Goal: Task Accomplishment & Management: Use online tool/utility

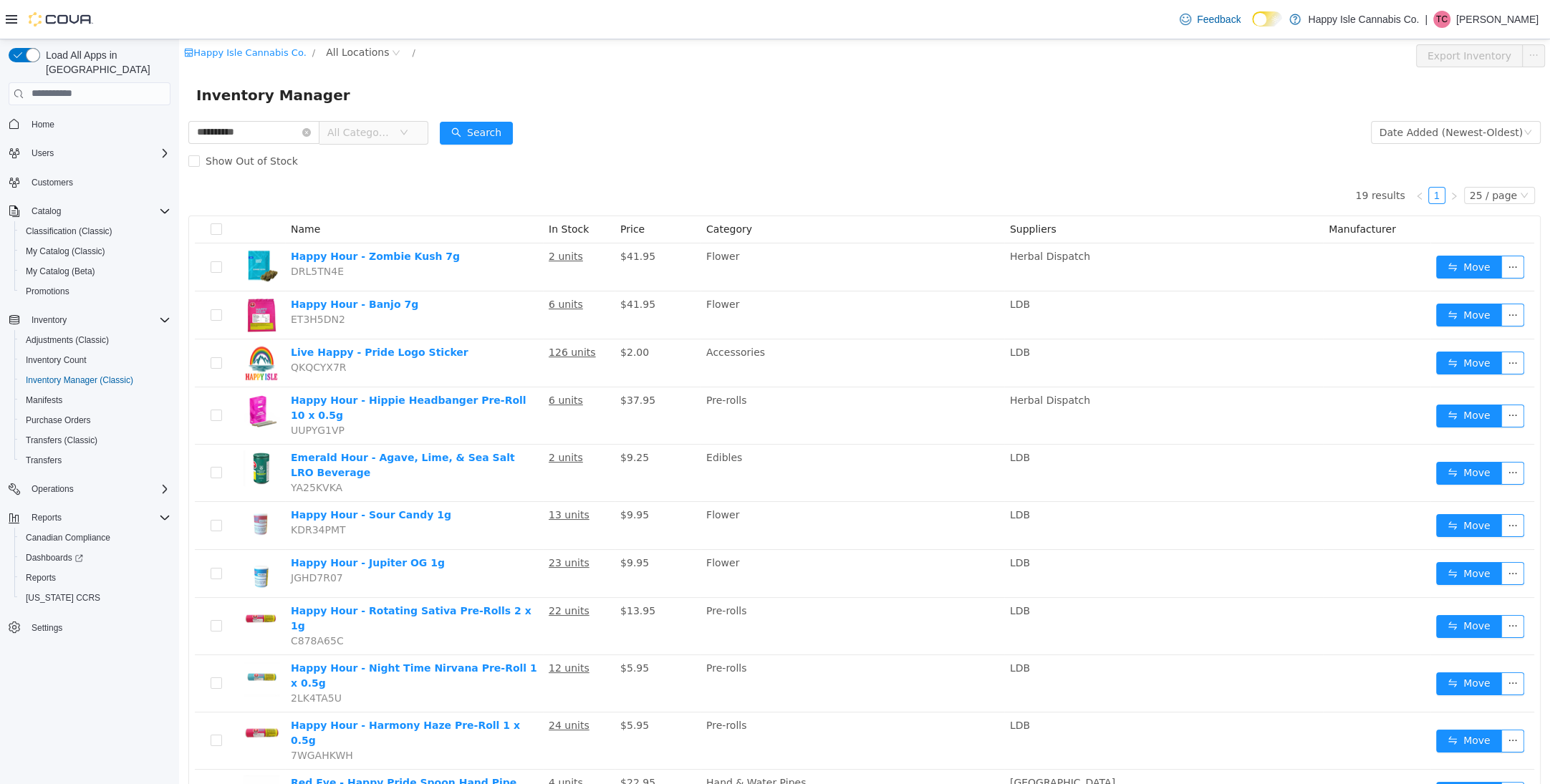
click at [369, 124] on span "All Categories" at bounding box center [363, 131] width 71 height 21
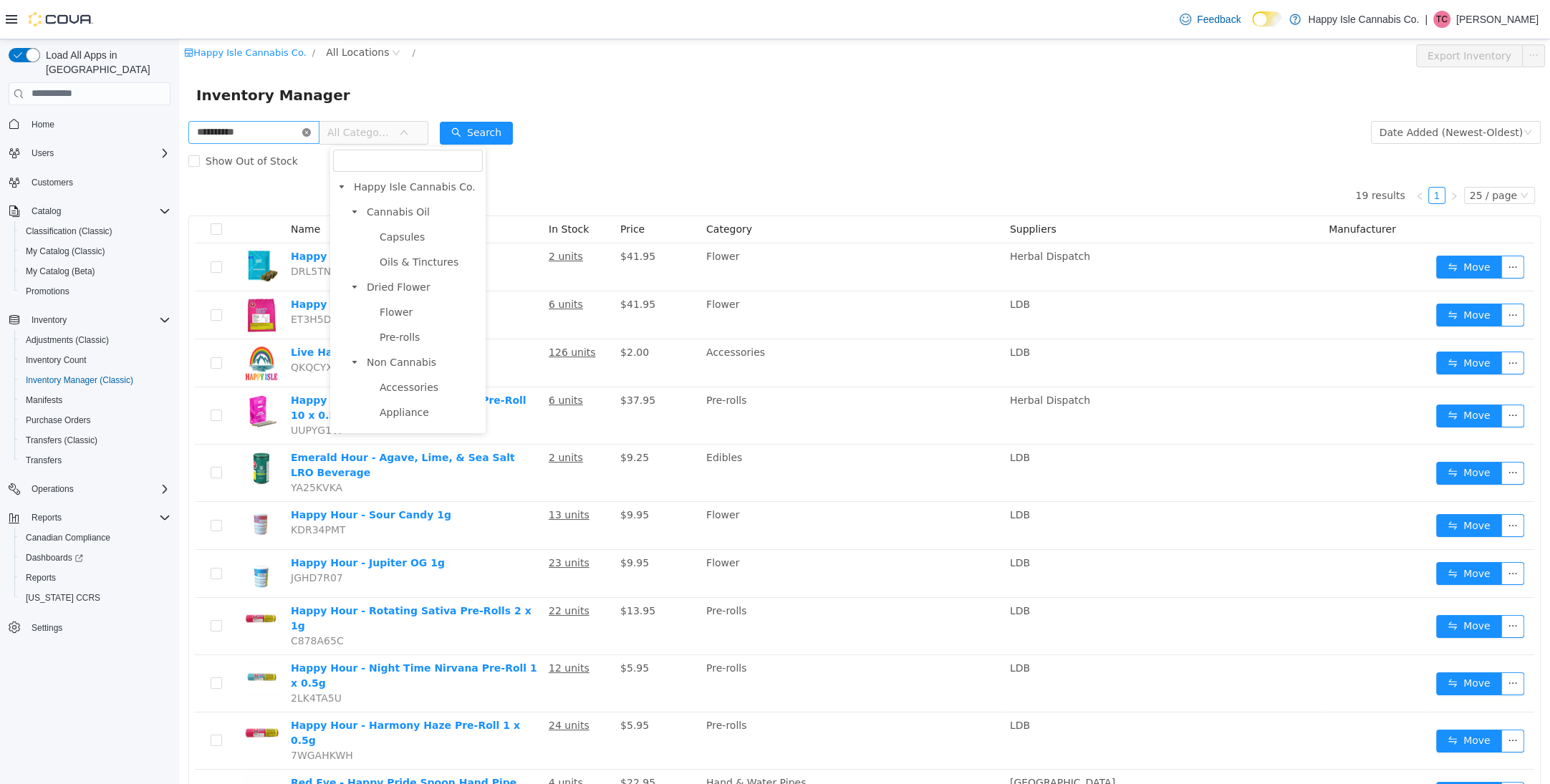
click at [311, 130] on icon "icon: close-circle" at bounding box center [307, 132] width 9 height 9
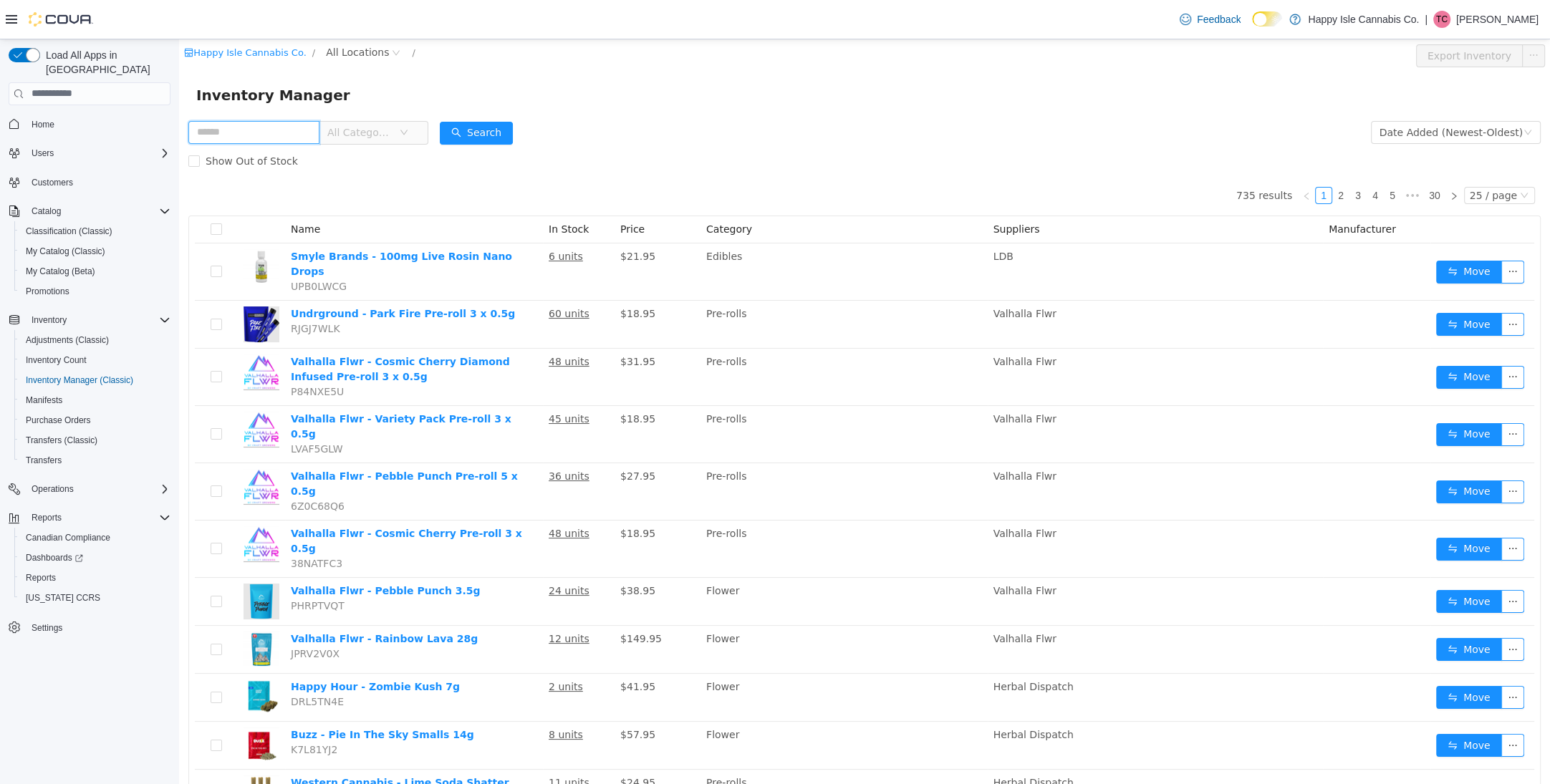
click at [320, 130] on input "text" at bounding box center [254, 131] width 131 height 23
type input "**********"
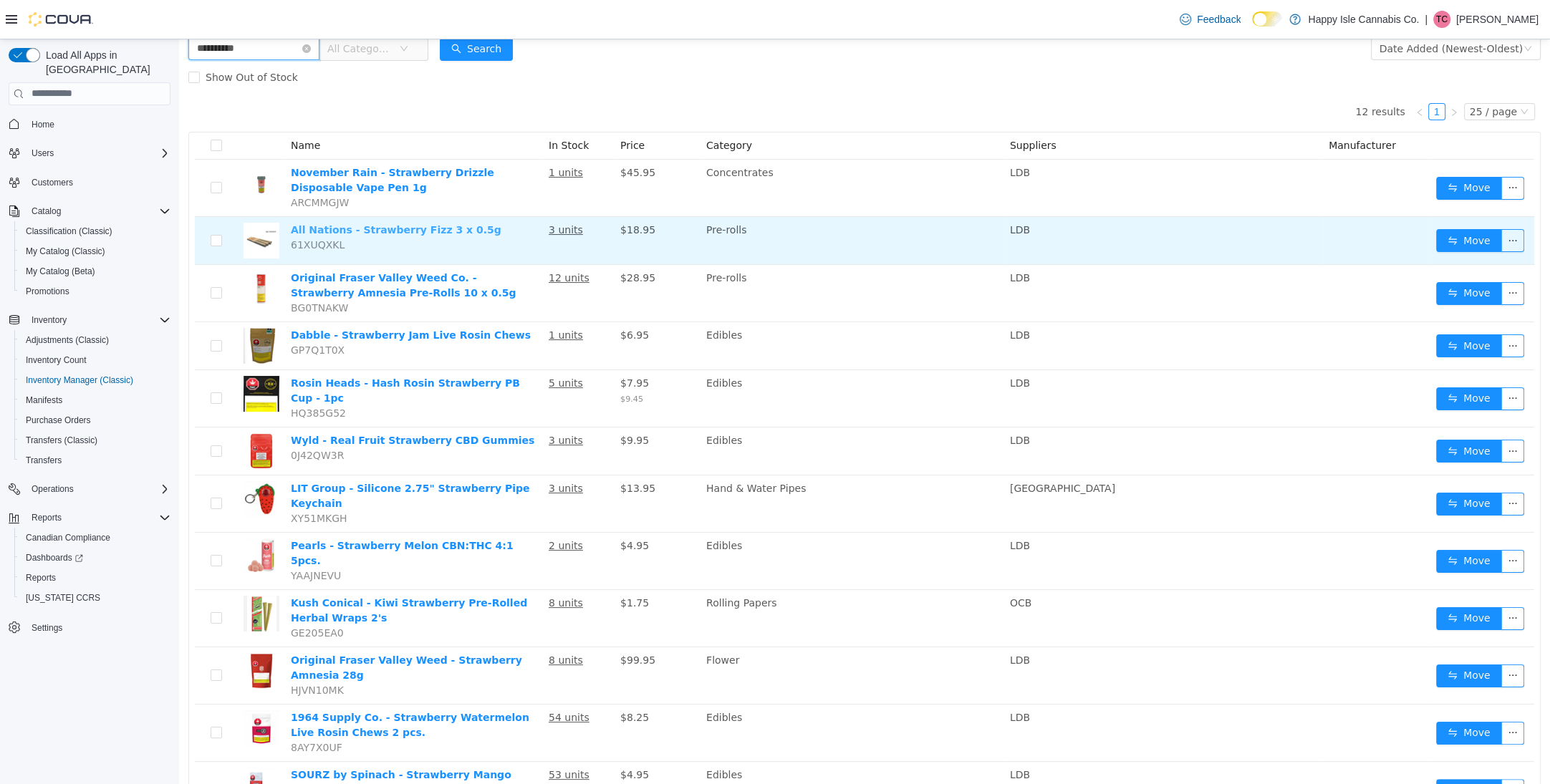
scroll to position [101, 0]
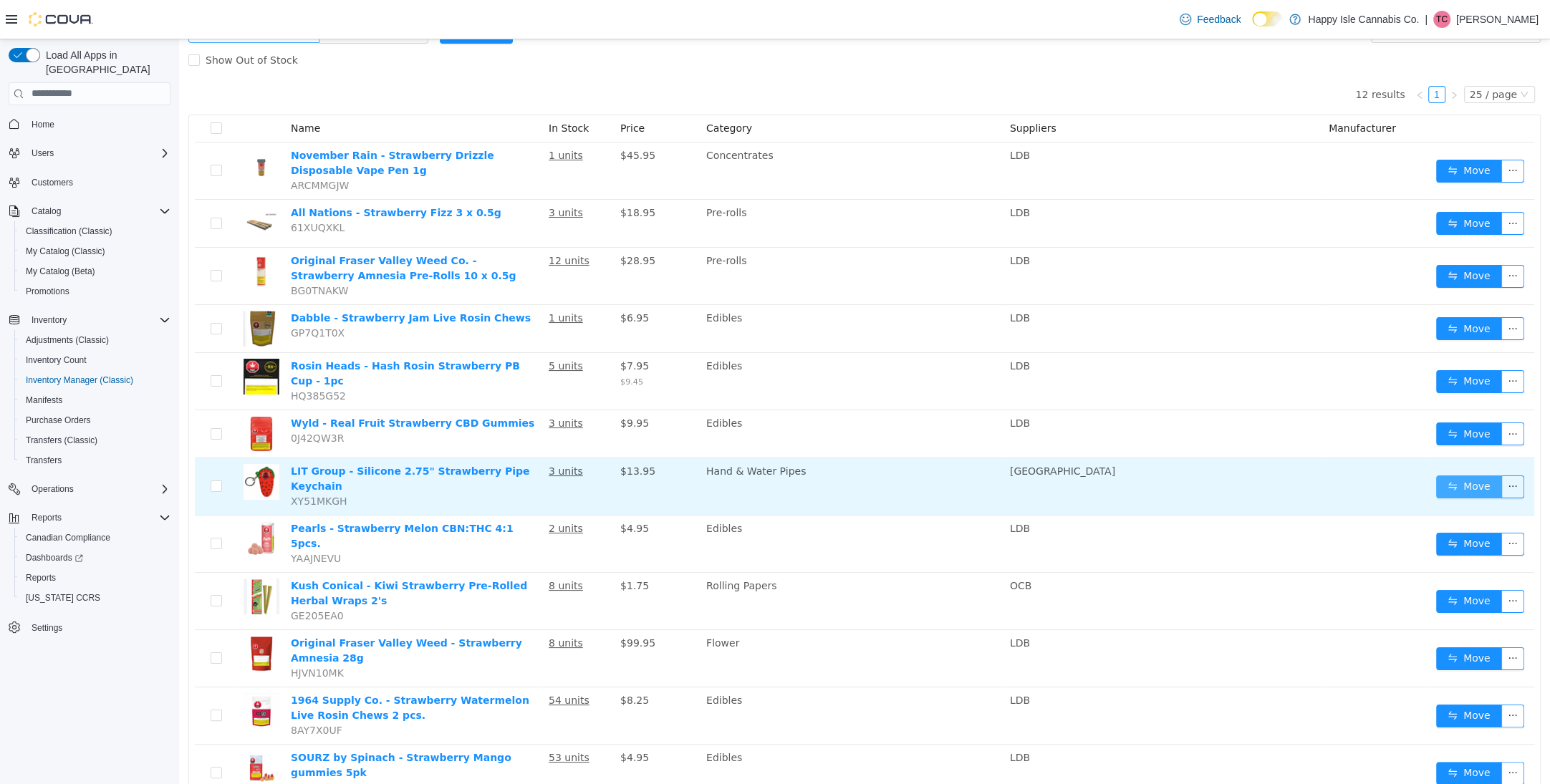
click at [1449, 478] on button "Move" at bounding box center [1468, 486] width 66 height 23
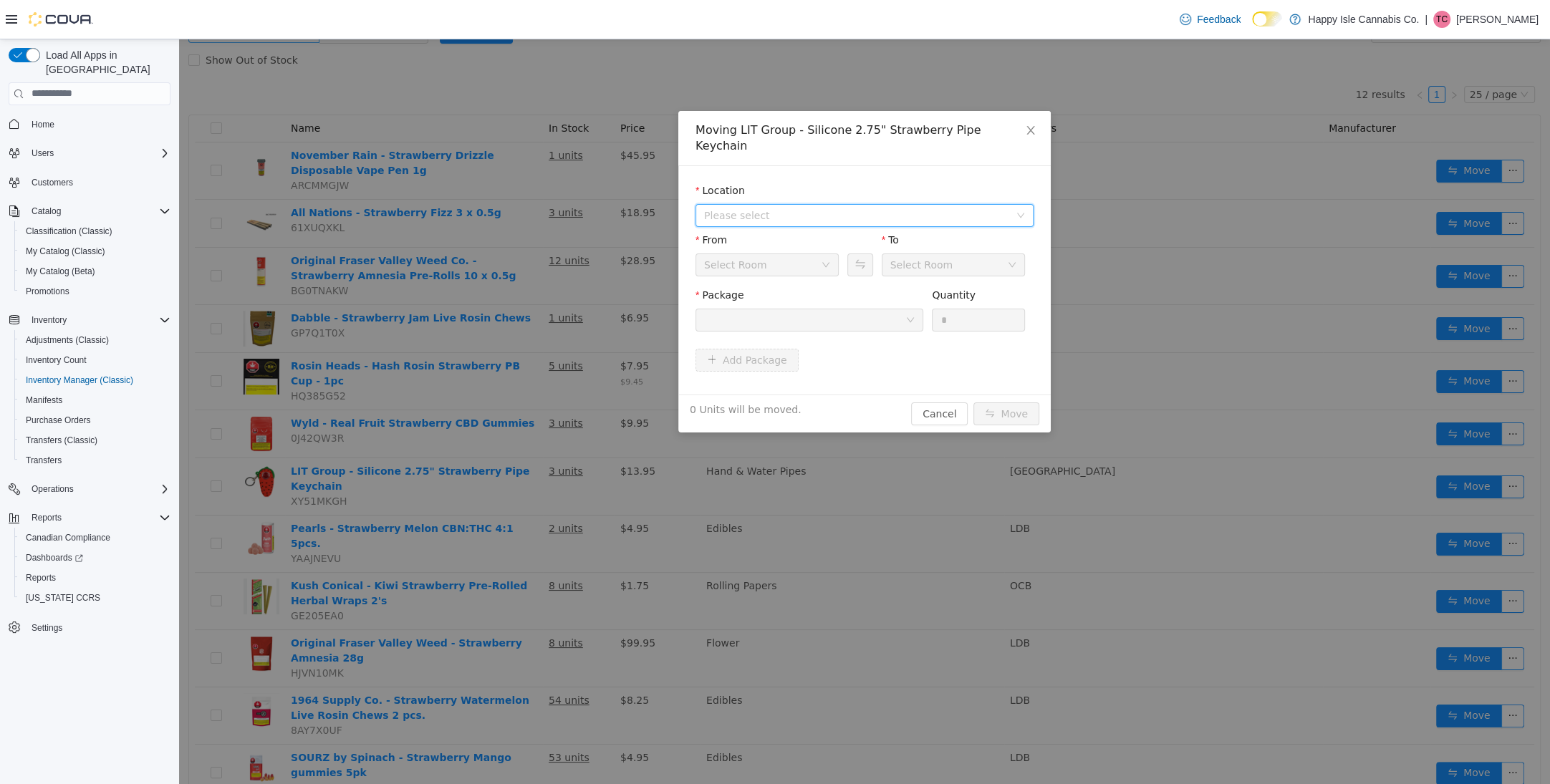
click at [734, 207] on span "Please select" at bounding box center [857, 215] width 305 height 15
click at [741, 236] on li "All Locations [STREET_ADDRESS][PERSON_NAME]" at bounding box center [865, 250] width 332 height 69
click at [740, 242] on span "[STREET_ADDRESS]" at bounding box center [879, 250] width 302 height 20
click at [774, 308] on div at bounding box center [809, 319] width 228 height 23
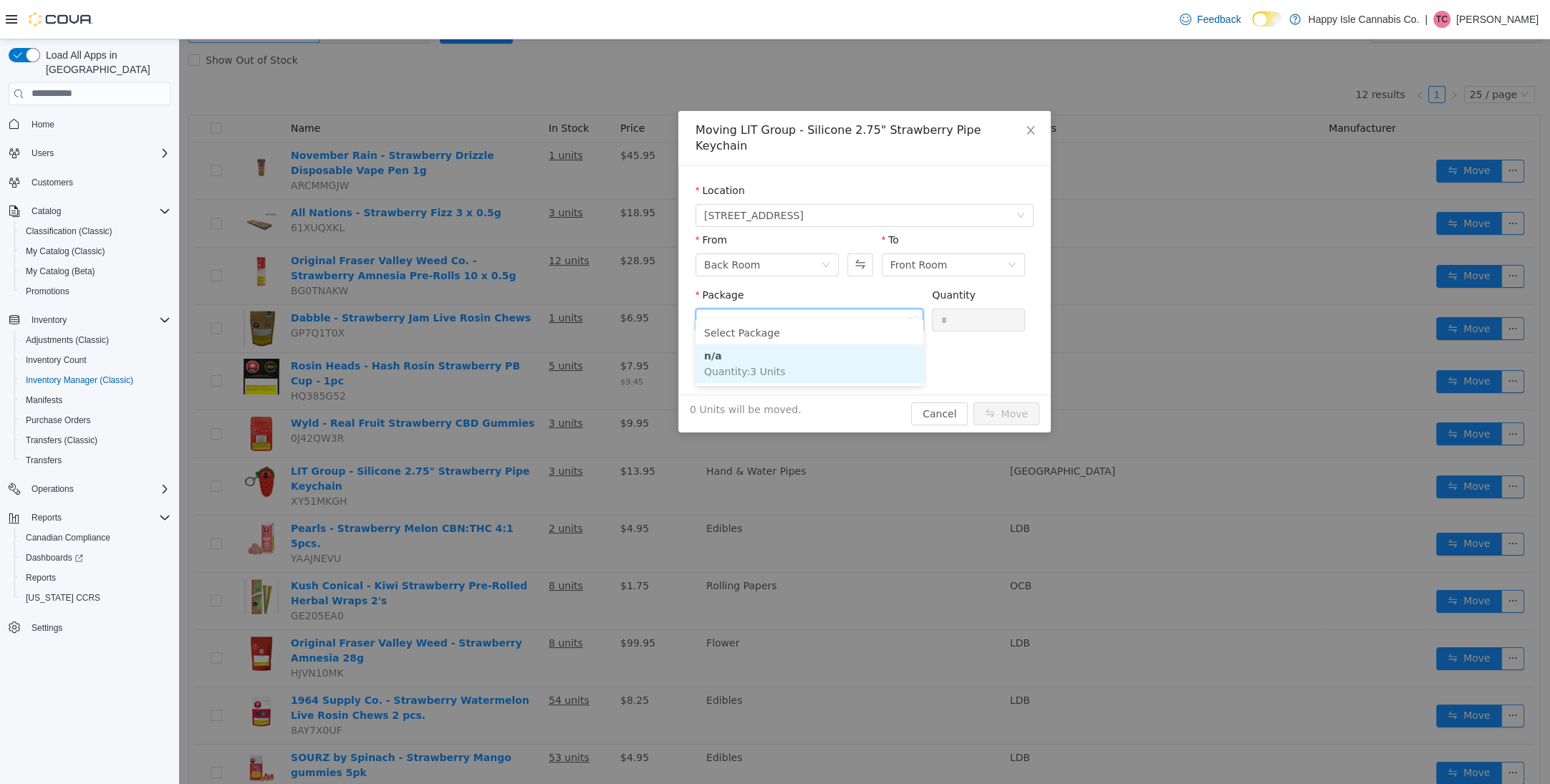
click at [763, 347] on li "n/a Quantity : 3 Units" at bounding box center [809, 363] width 228 height 39
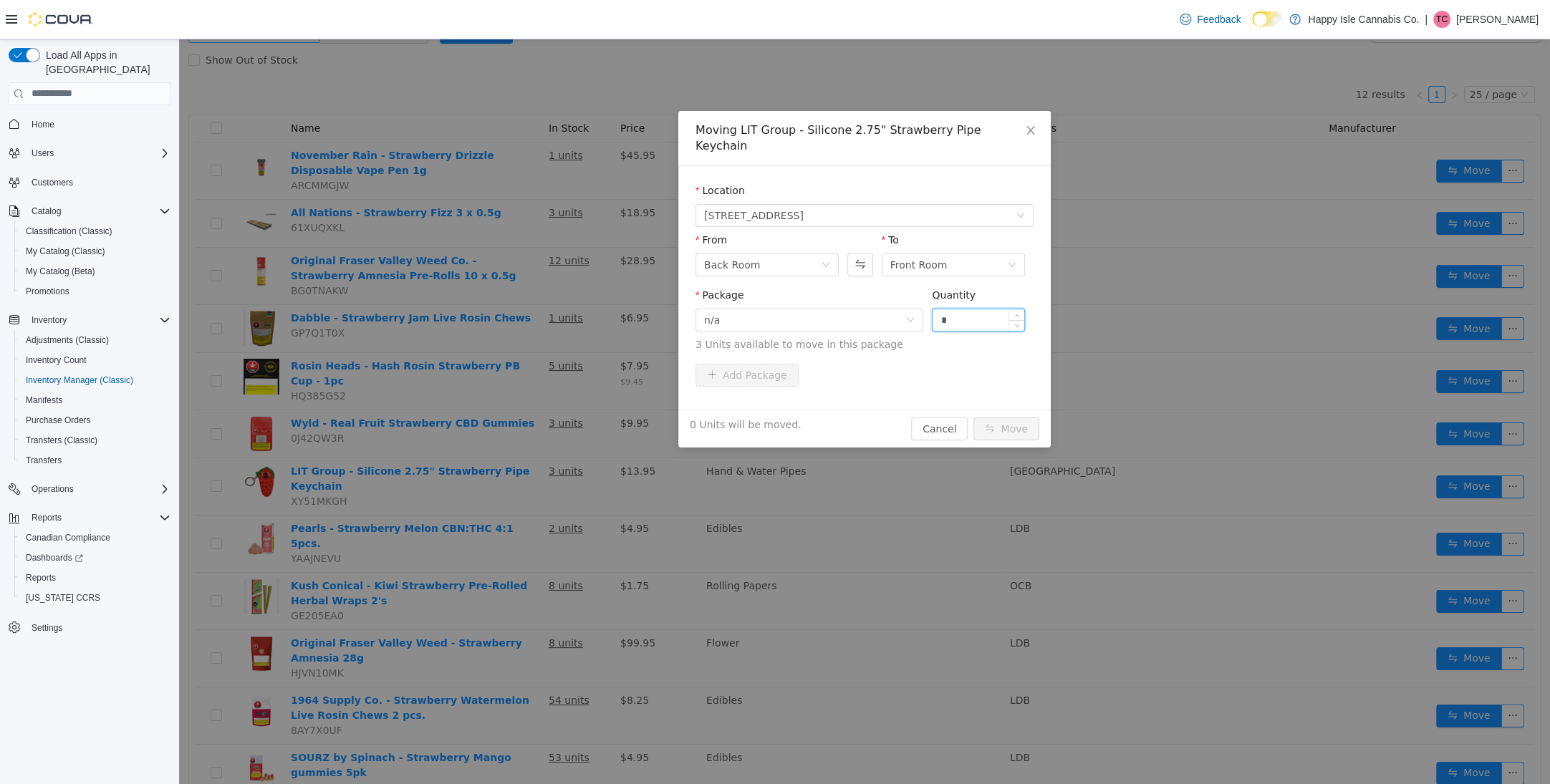
click at [946, 309] on input "*" at bounding box center [978, 319] width 92 height 21
click at [1021, 309] on span "Increase Value" at bounding box center [1016, 315] width 15 height 13
type input "*"
click at [1021, 309] on span "Increase Value" at bounding box center [1016, 315] width 15 height 13
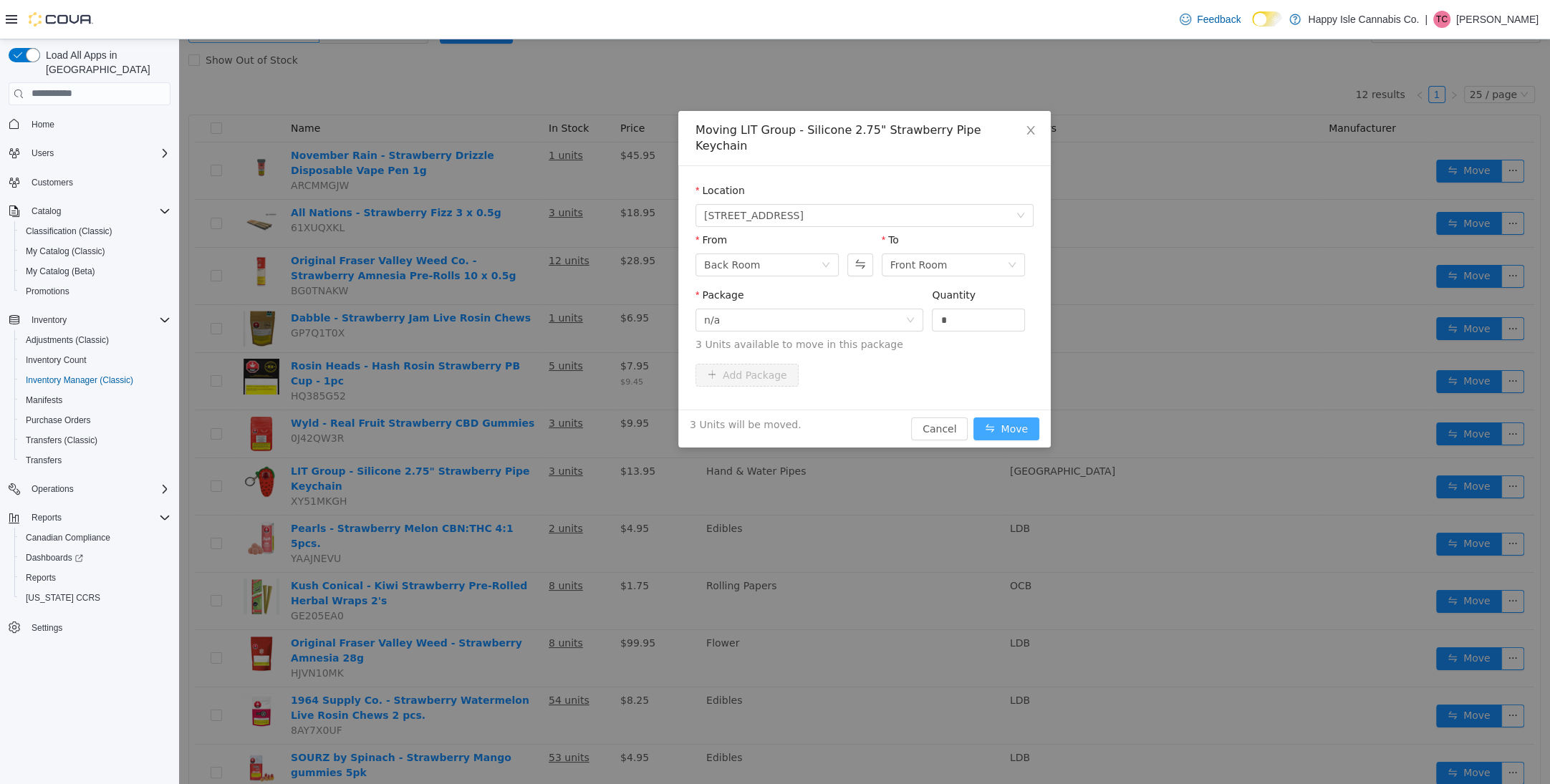
click at [997, 416] on button "Move" at bounding box center [1006, 427] width 66 height 23
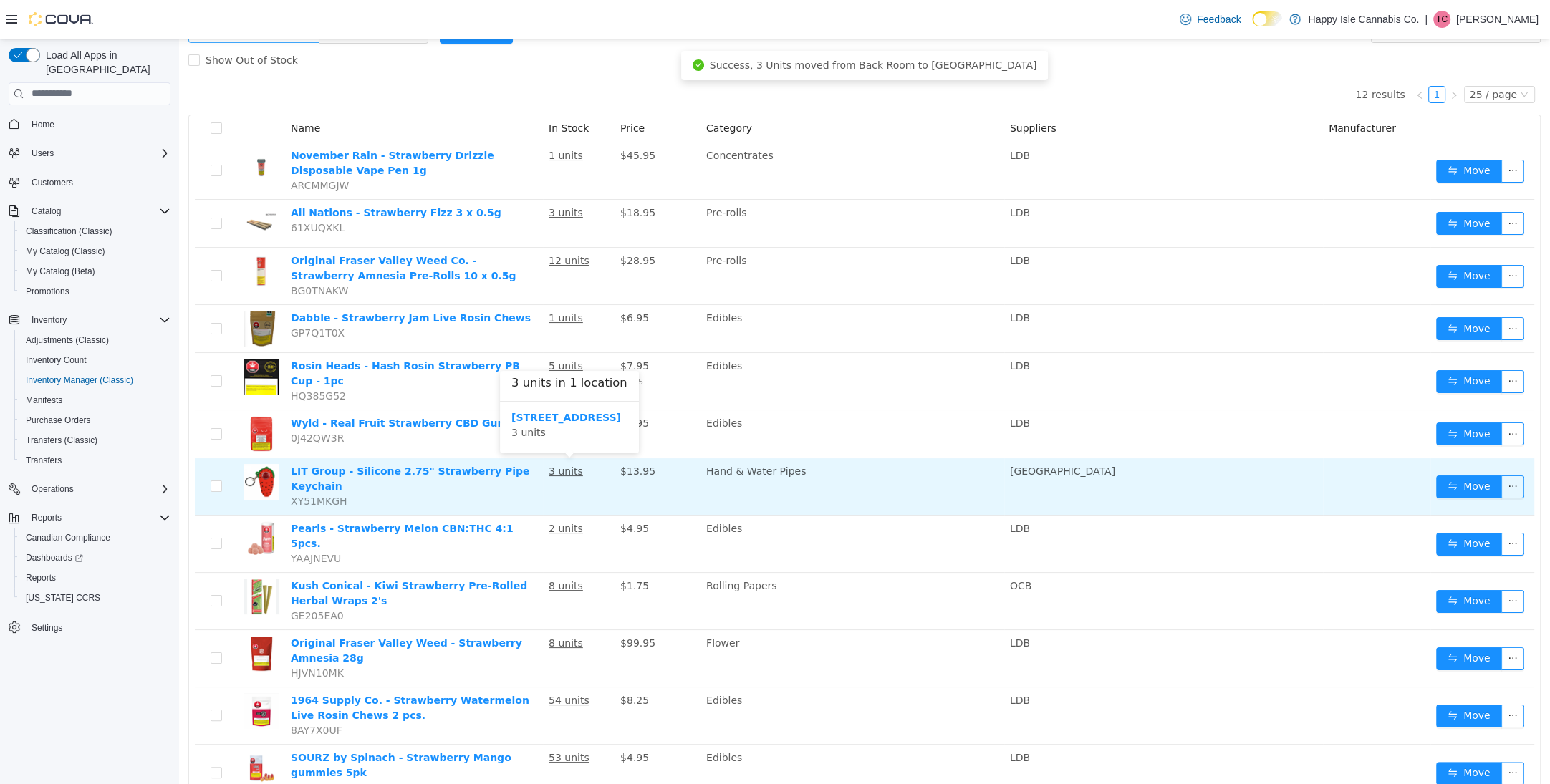
scroll to position [0, 0]
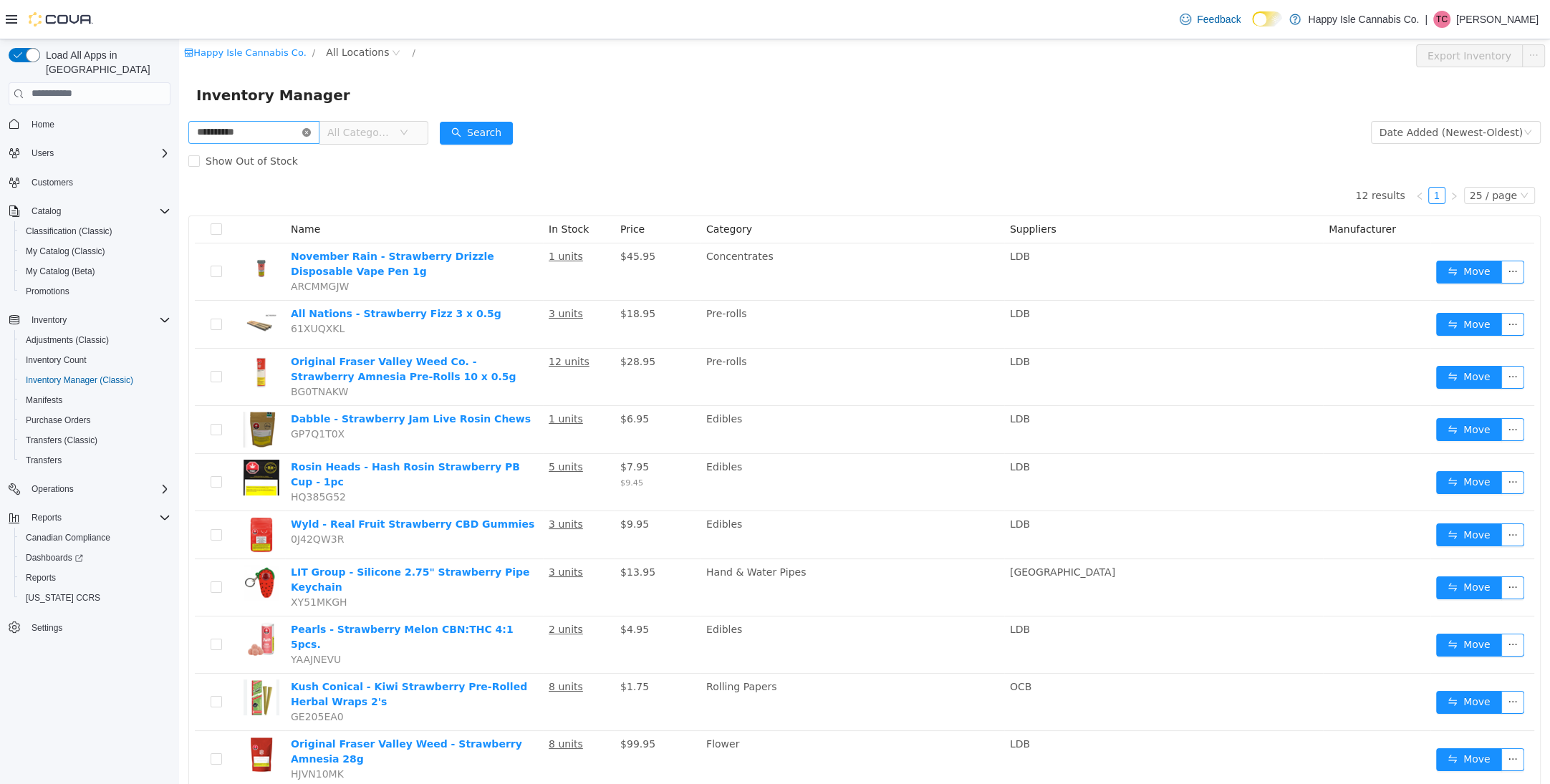
click at [311, 132] on icon "icon: close-circle" at bounding box center [307, 132] width 9 height 9
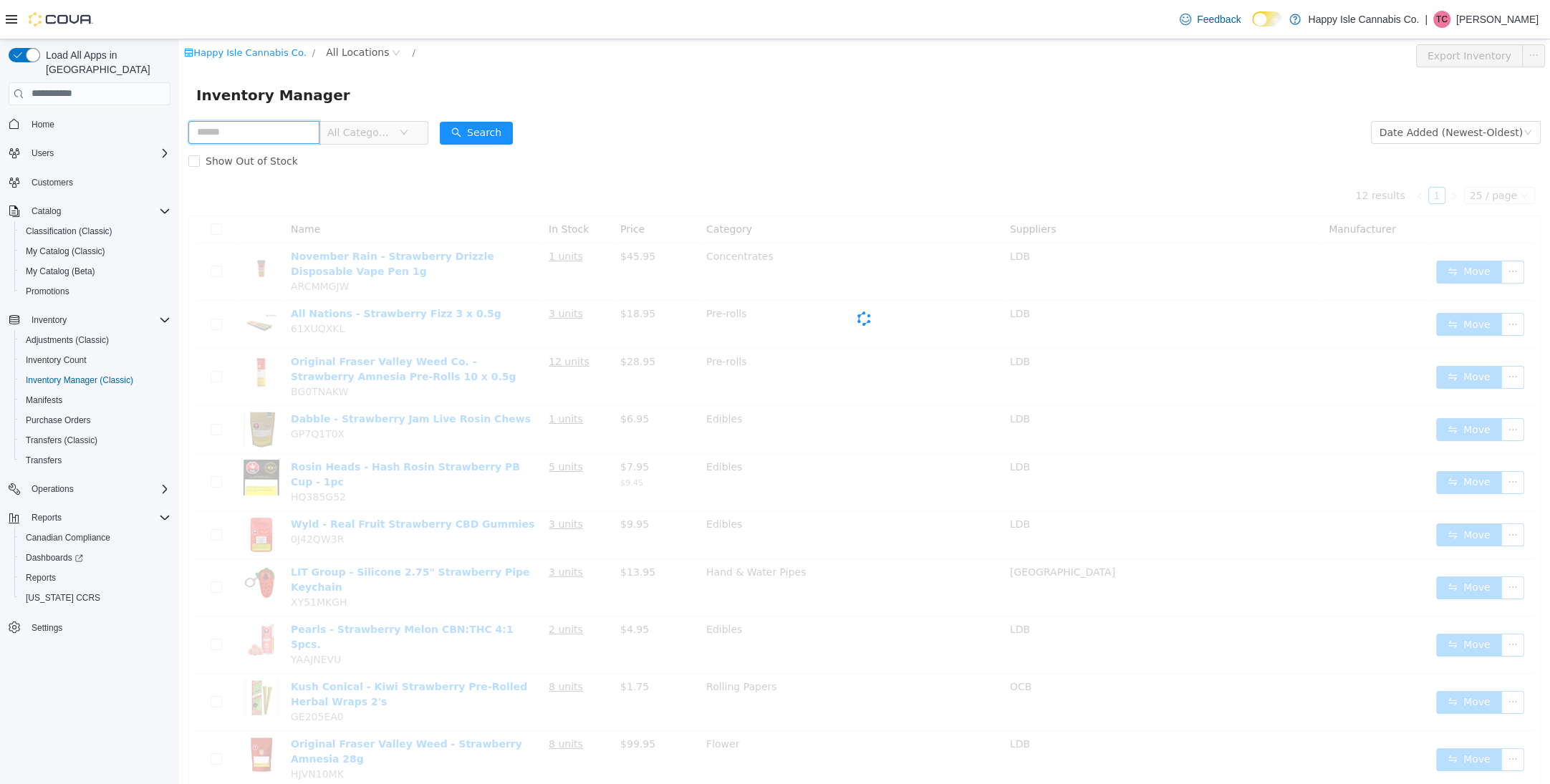
click at [288, 132] on input "text" at bounding box center [254, 131] width 131 height 23
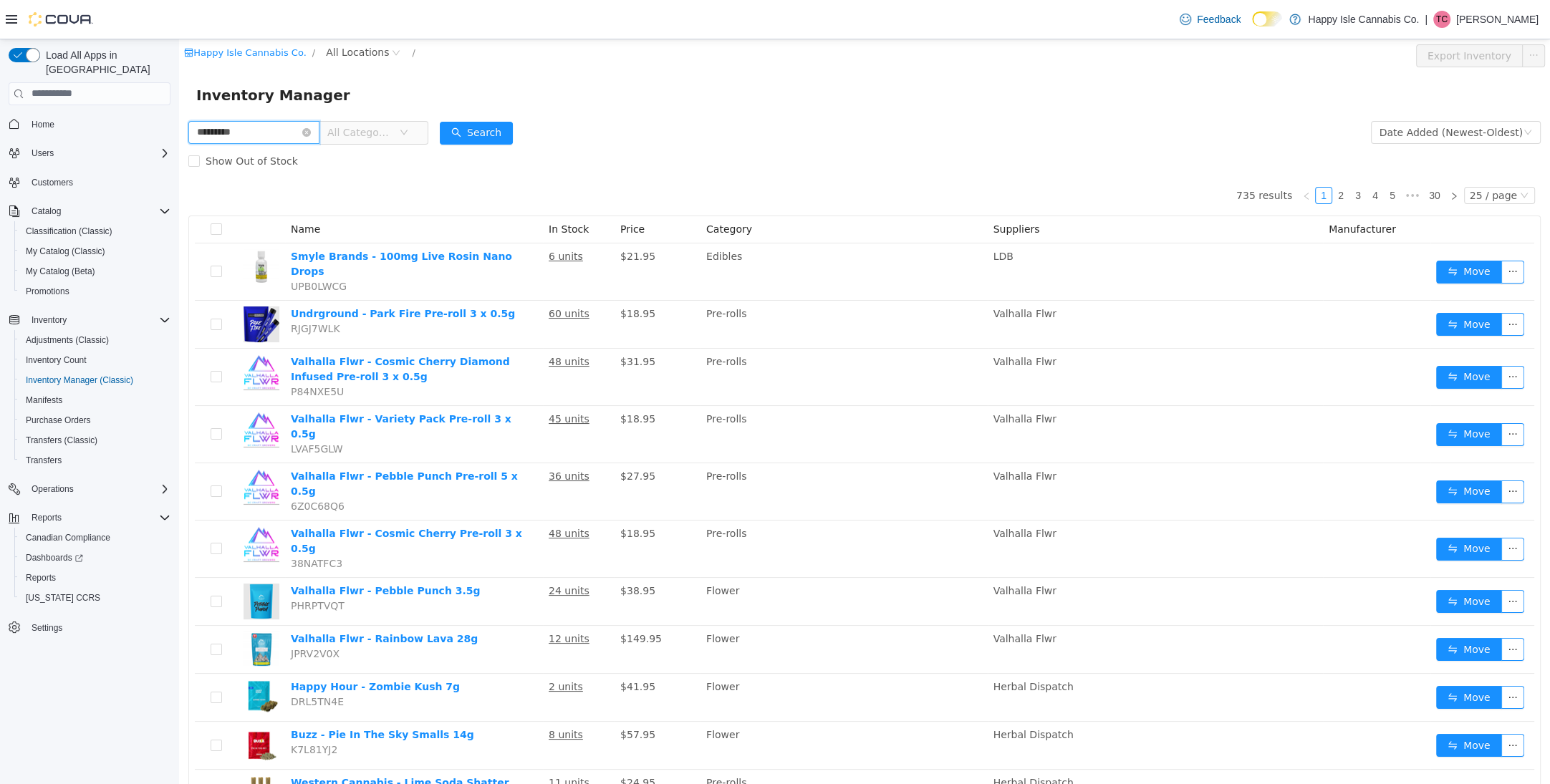
type input "*********"
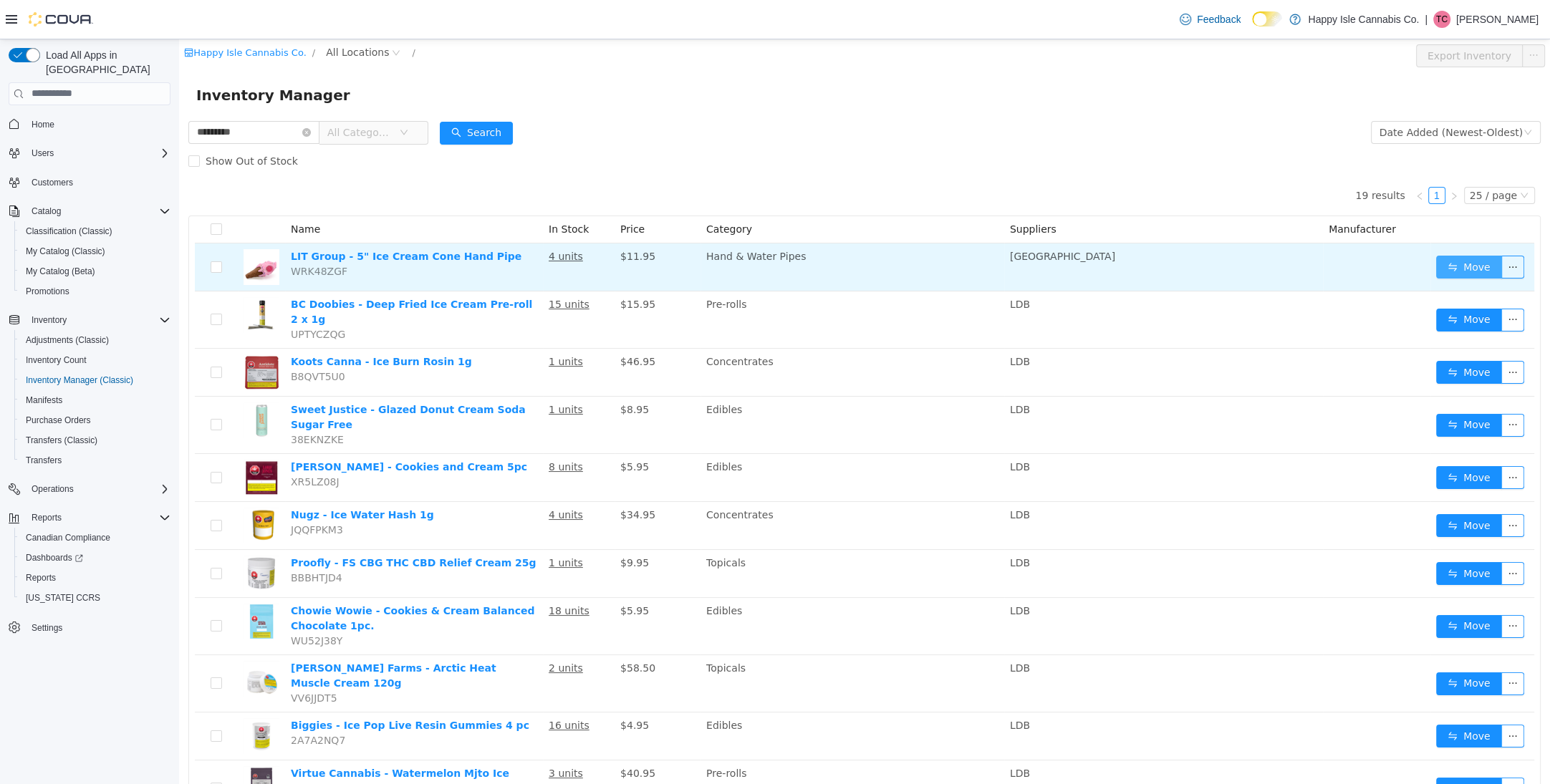
click at [1462, 266] on button "Move" at bounding box center [1468, 266] width 66 height 23
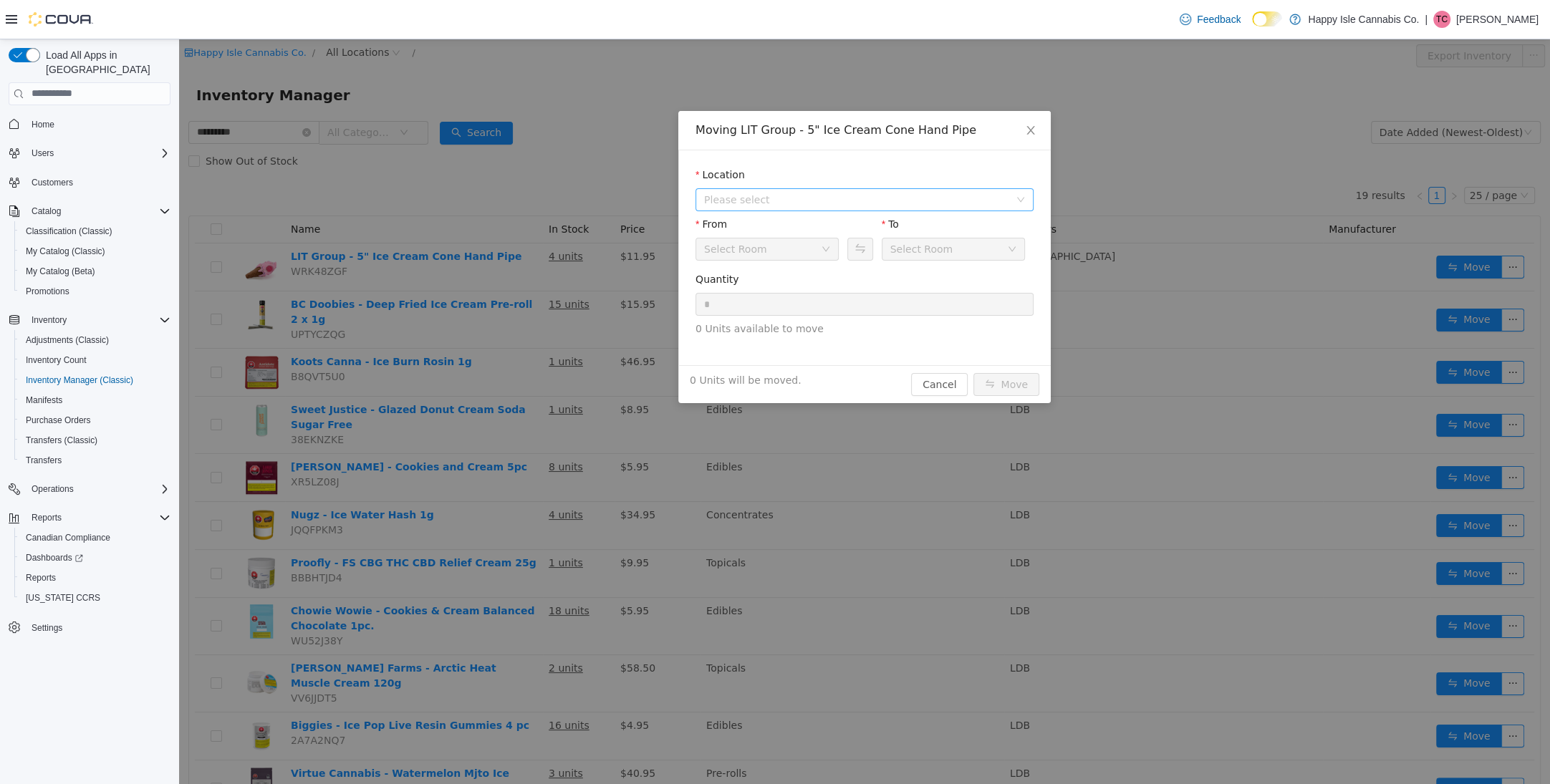
click at [788, 204] on span "Please select" at bounding box center [857, 199] width 305 height 15
click at [781, 247] on span "[STREET_ADDRESS]" at bounding box center [782, 250] width 100 height 12
click at [1025, 130] on icon "icon: close" at bounding box center [1031, 130] width 12 height 12
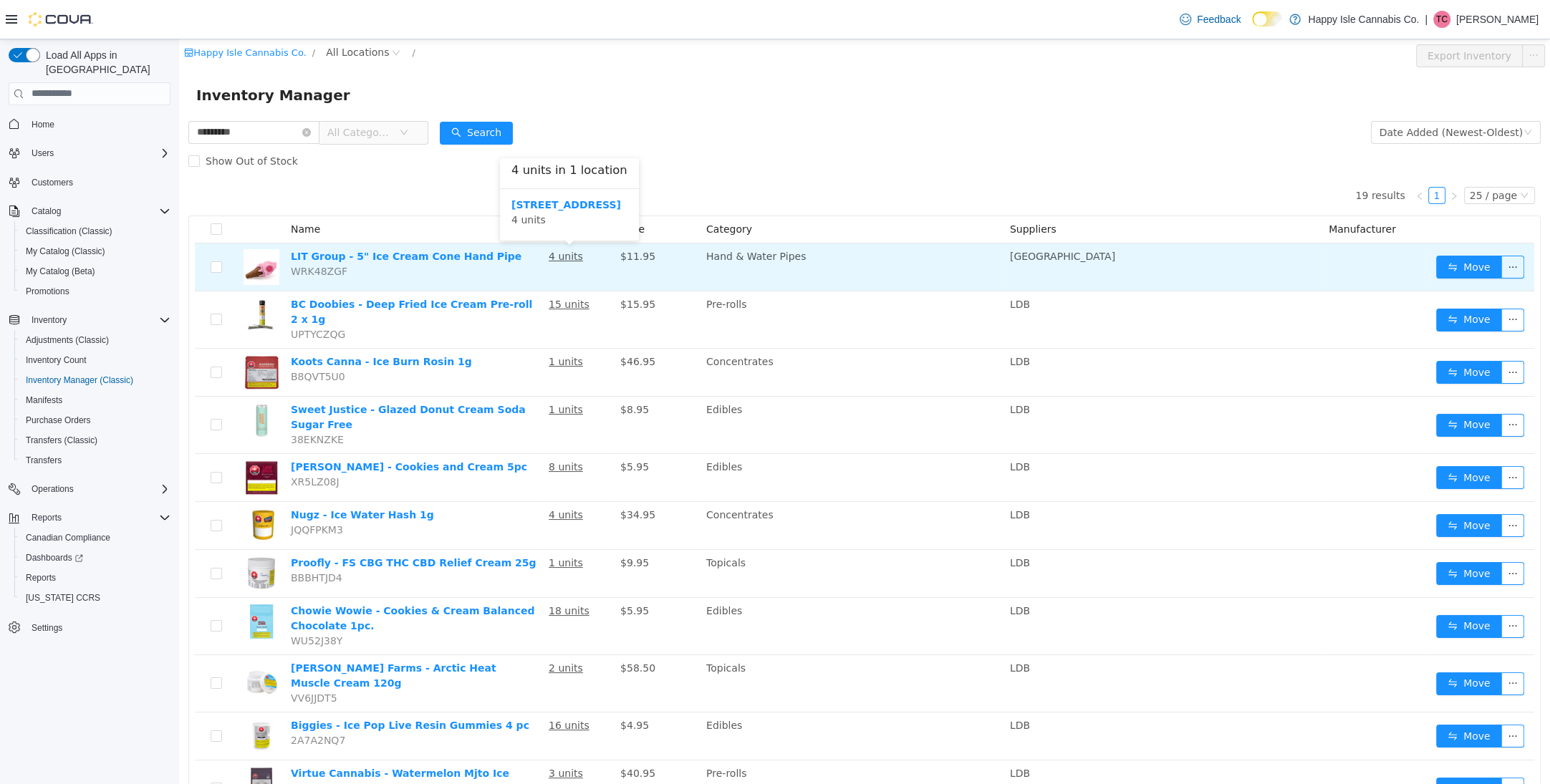
click at [570, 258] on u "4 units" at bounding box center [565, 256] width 34 height 12
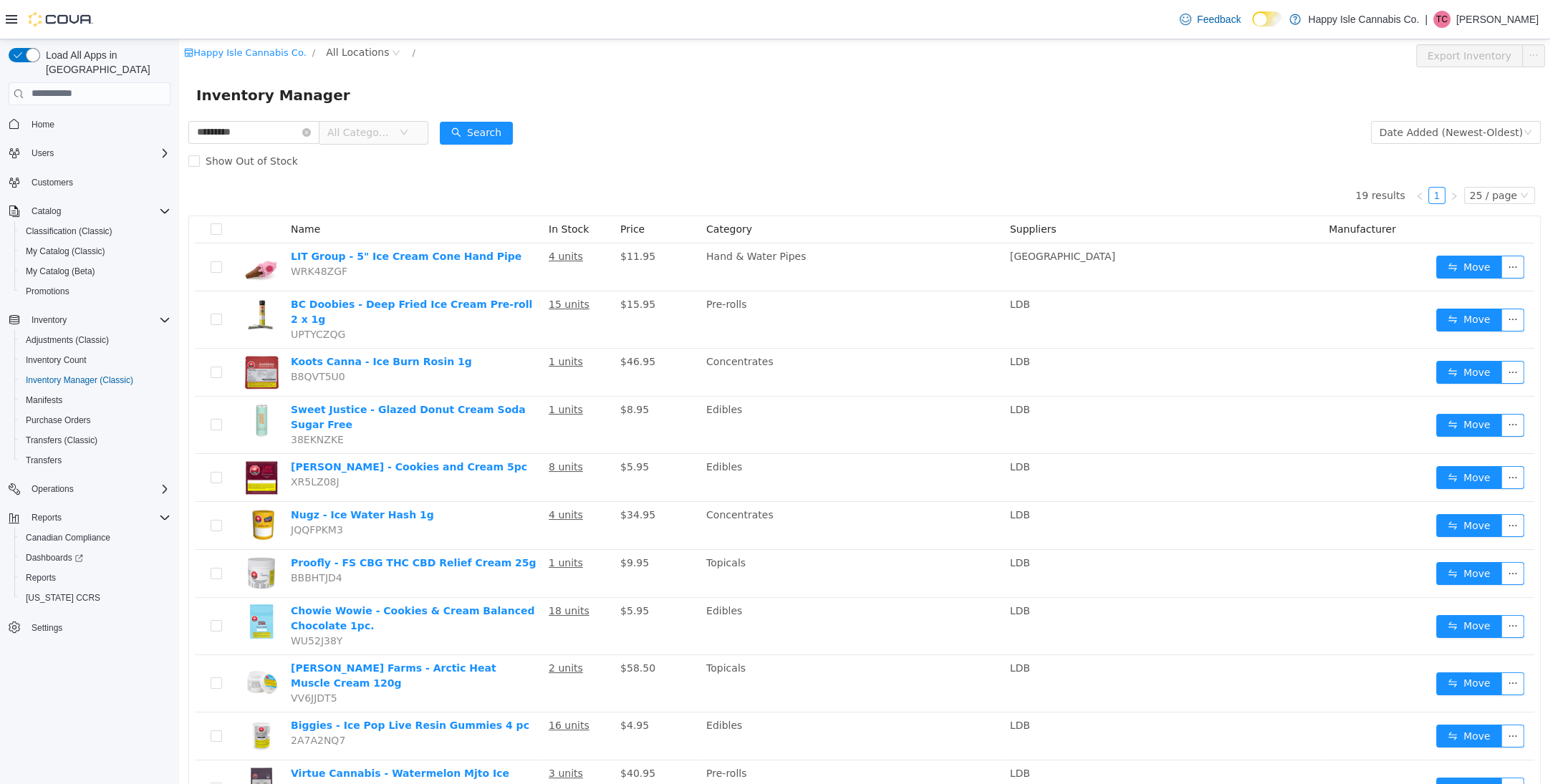
click at [926, 139] on form "********* All Categories Date Added (Newest-Oldest) Search Show Out of Stock" at bounding box center [865, 146] width 1352 height 58
click at [311, 131] on icon "icon: close-circle" at bounding box center [307, 132] width 9 height 9
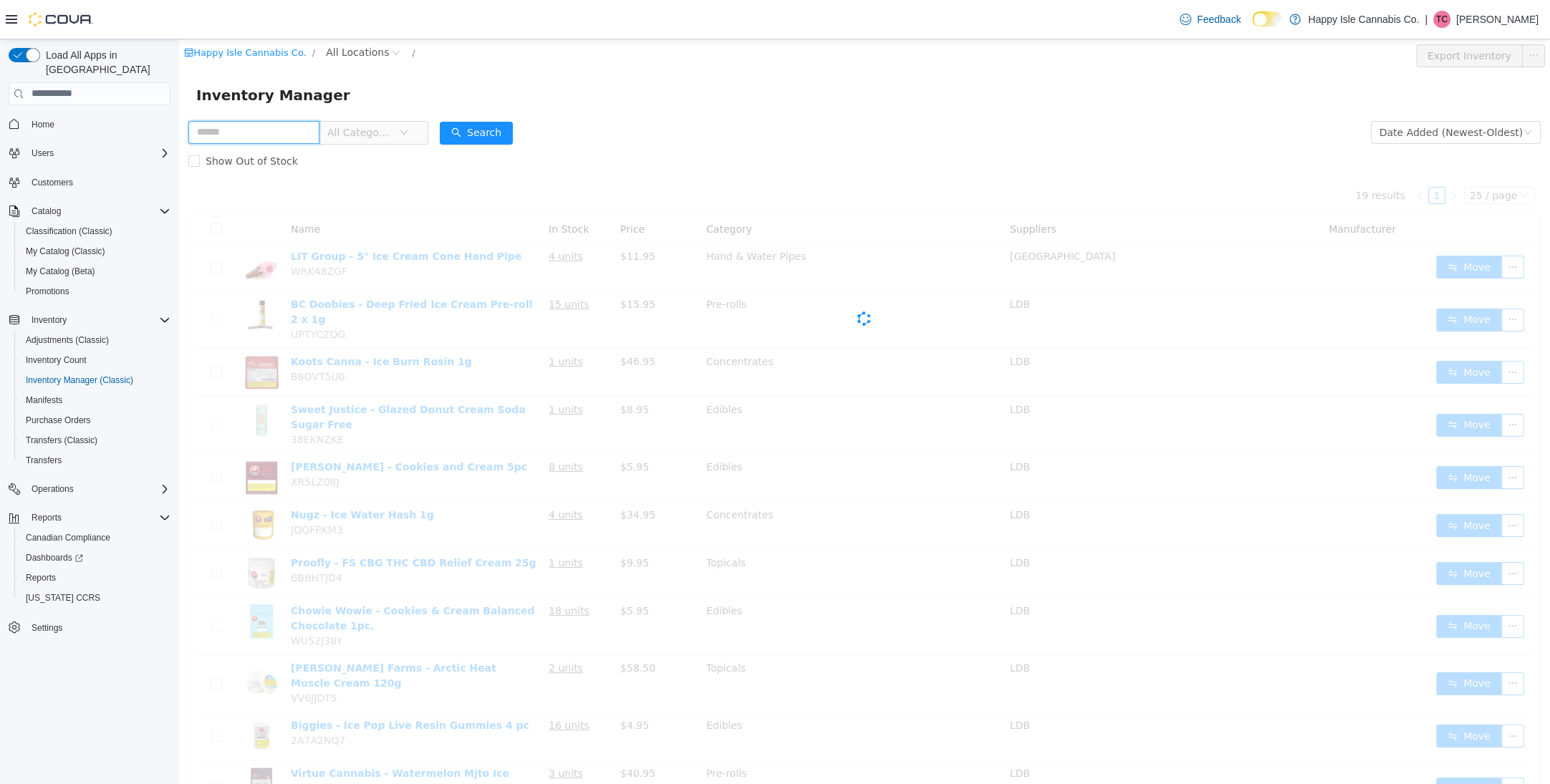
click at [314, 131] on input "text" at bounding box center [254, 131] width 131 height 23
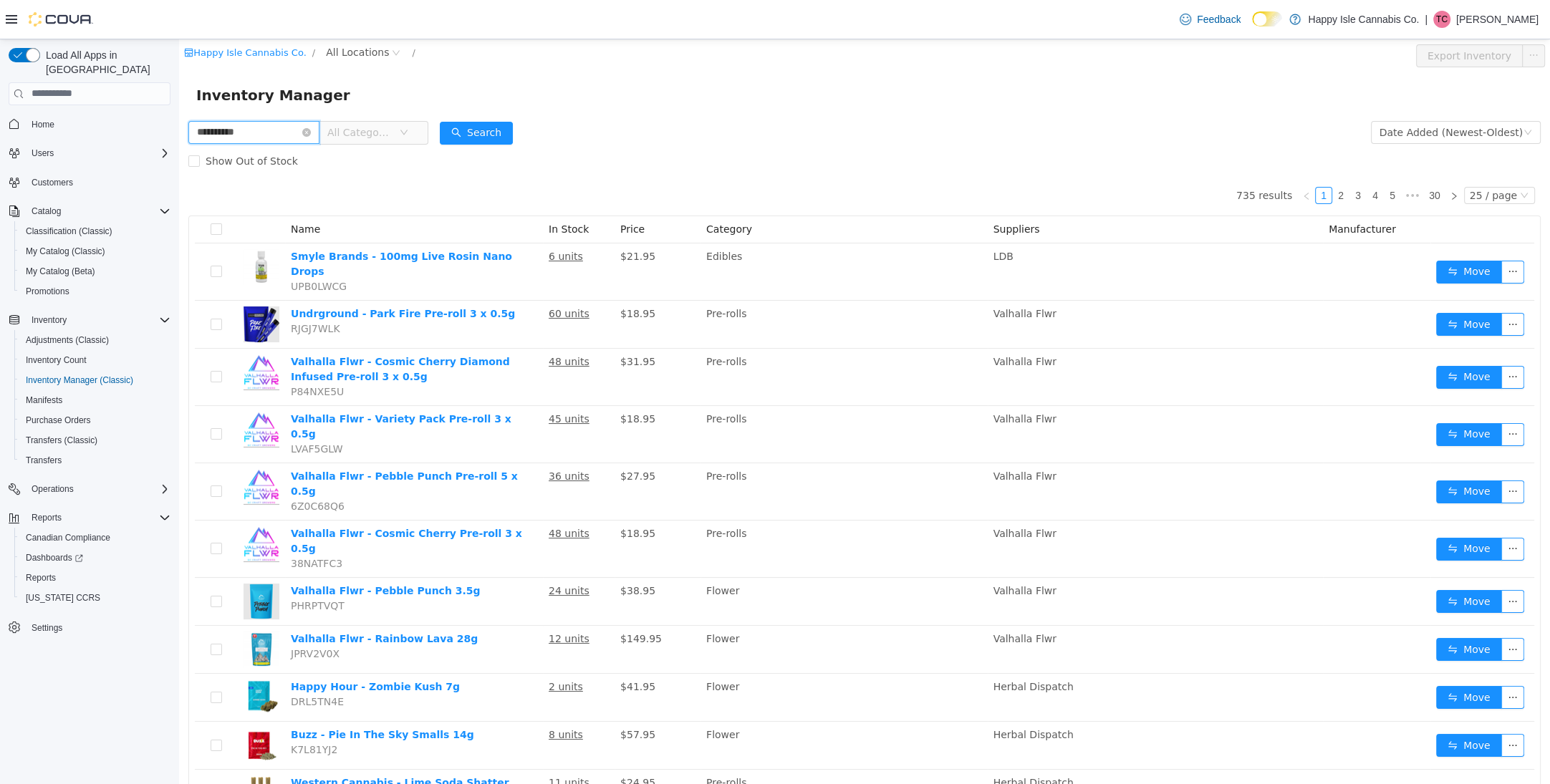
type input "**********"
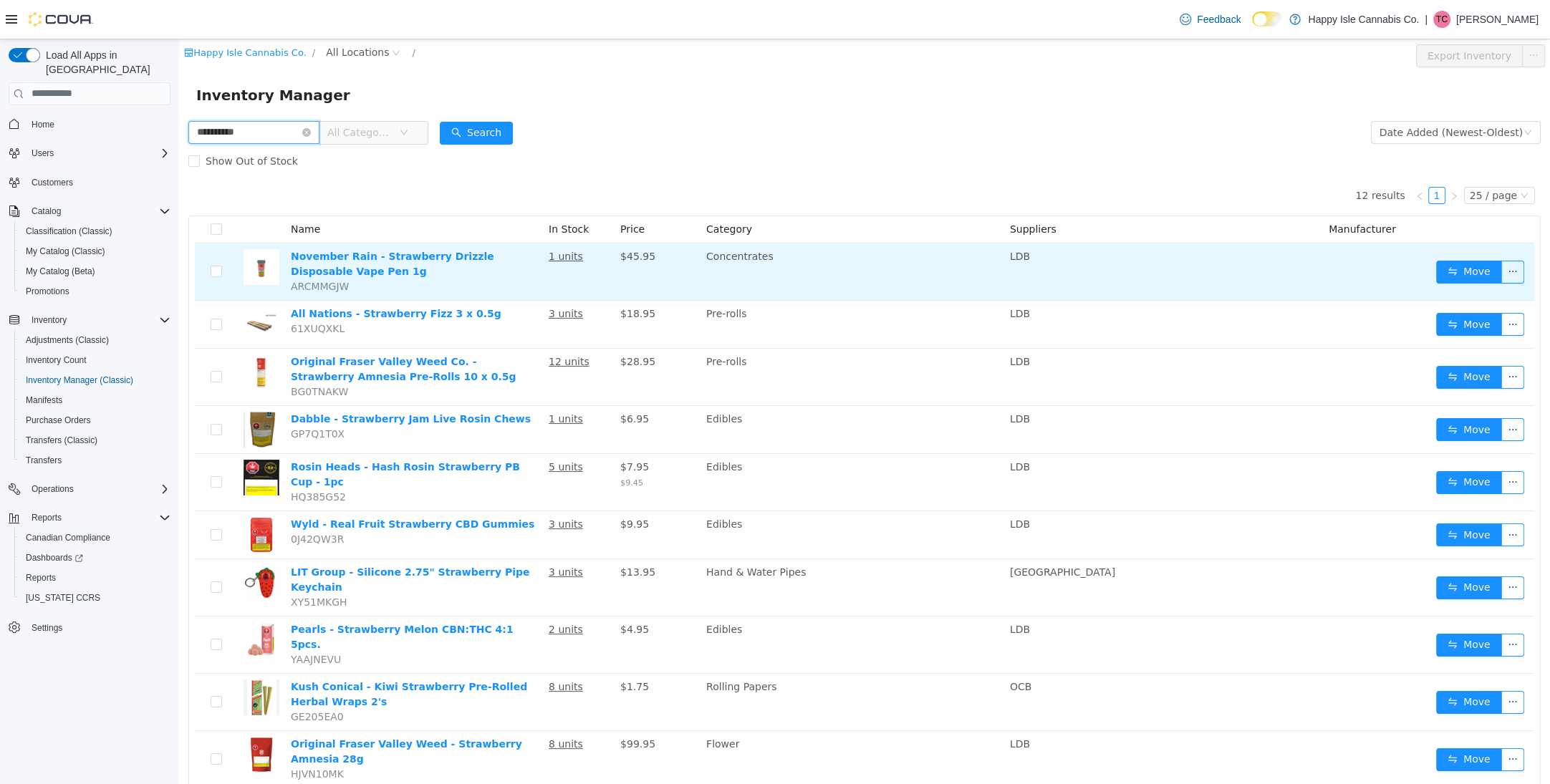
scroll to position [6, 0]
